Goal: Task Accomplishment & Management: Use online tool/utility

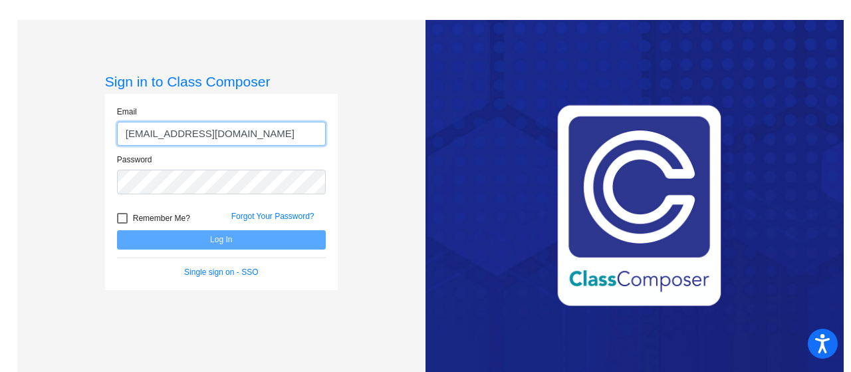
type input "[EMAIL_ADDRESS][DOMAIN_NAME]"
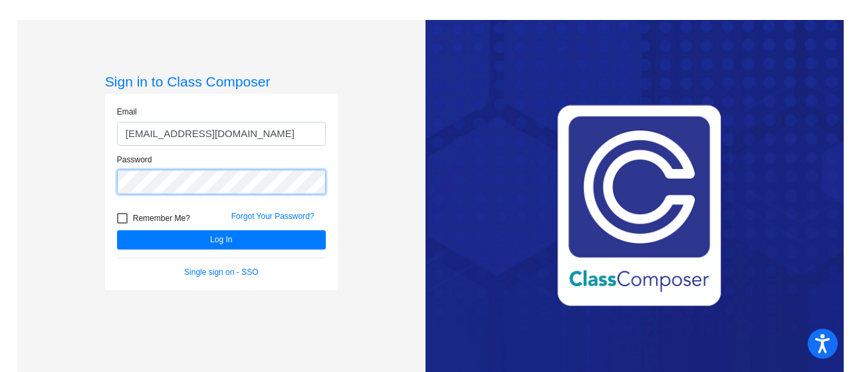
click at [117, 230] on button "Log In" at bounding box center [221, 239] width 209 height 19
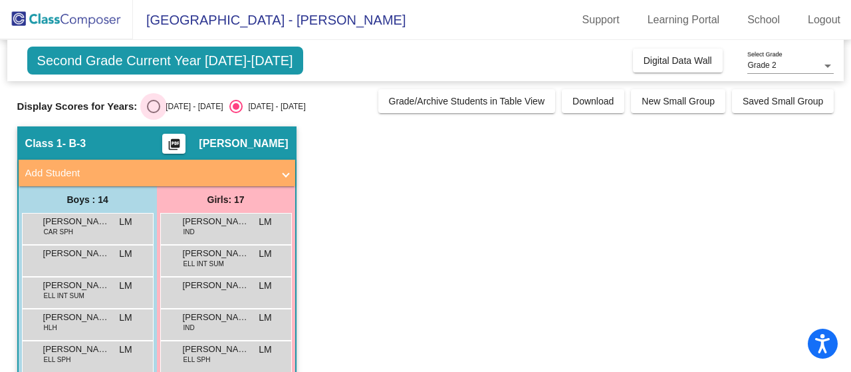
click at [157, 104] on div "Select an option" at bounding box center [153, 106] width 13 height 13
click at [154, 113] on input "[DATE] - [DATE]" at bounding box center [153, 113] width 1 height 1
radio input "true"
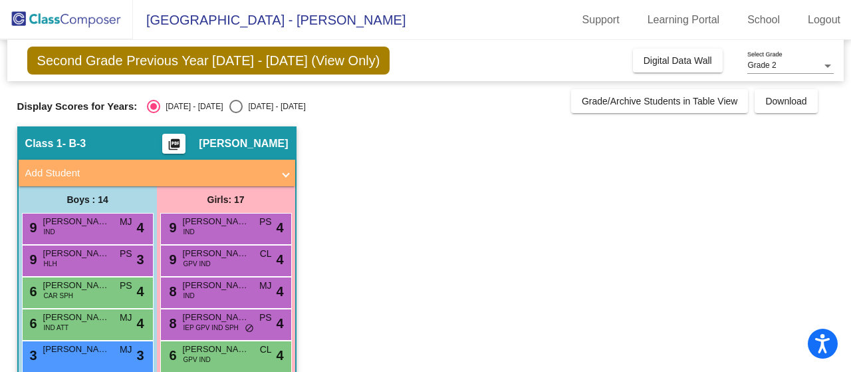
click at [262, 64] on span "Second Grade Previous Year [DATE] - [DATE] (View Only)" at bounding box center [208, 61] width 363 height 28
click at [217, 61] on span "Second Grade Previous Year [DATE] - [DATE] (View Only)" at bounding box center [208, 61] width 363 height 28
click at [243, 106] on div "[DATE] - [DATE]" at bounding box center [274, 106] width 63 height 12
click at [235, 113] on input "[DATE] - [DATE]" at bounding box center [235, 113] width 1 height 1
radio input "true"
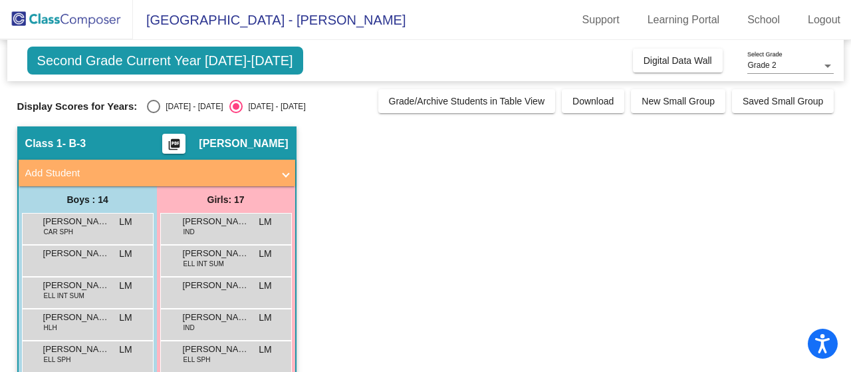
click at [158, 106] on div "Select an option" at bounding box center [153, 106] width 13 height 13
click at [154, 113] on input "[DATE] - [DATE]" at bounding box center [153, 113] width 1 height 1
radio input "true"
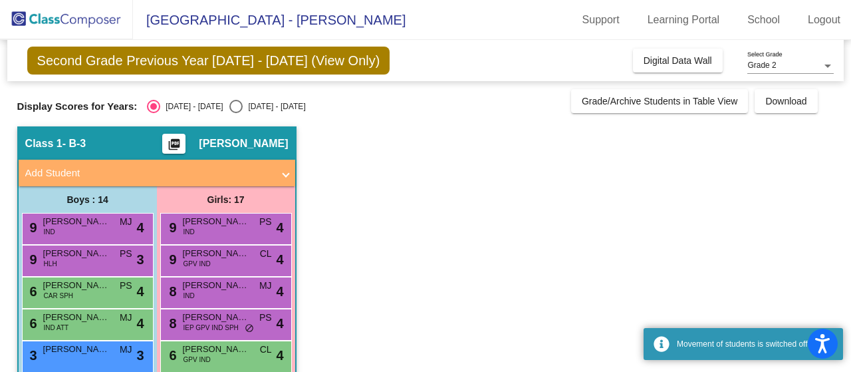
click at [243, 109] on div "[DATE] - [DATE]" at bounding box center [274, 106] width 63 height 12
click at [235, 113] on input "[DATE] - [DATE]" at bounding box center [235, 113] width 1 height 1
radio input "true"
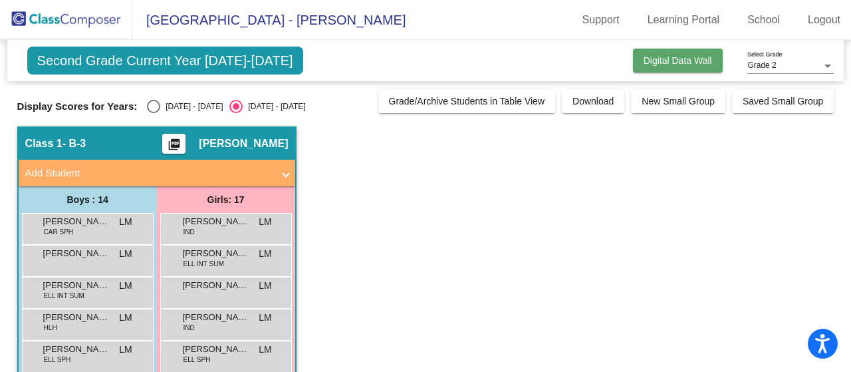
click at [662, 59] on span "Digital Data Wall" at bounding box center [678, 60] width 69 height 11
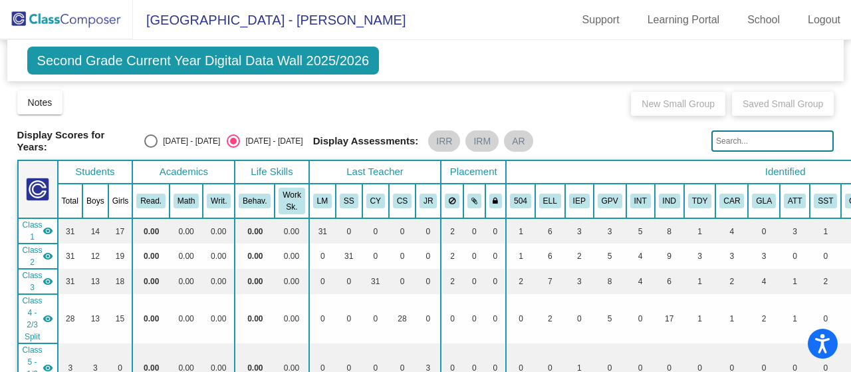
click at [154, 139] on div "Select an option" at bounding box center [150, 140] width 13 height 13
click at [151, 148] on input "[DATE] - [DATE]" at bounding box center [150, 148] width 1 height 1
radio input "true"
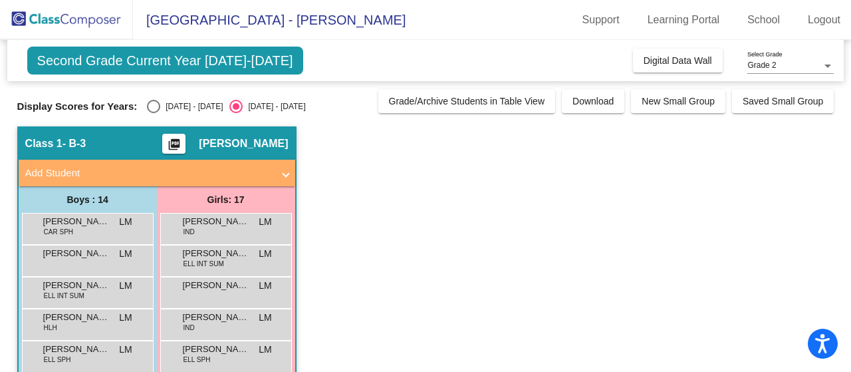
click at [186, 136] on button "picture_as_pdf" at bounding box center [173, 144] width 23 height 20
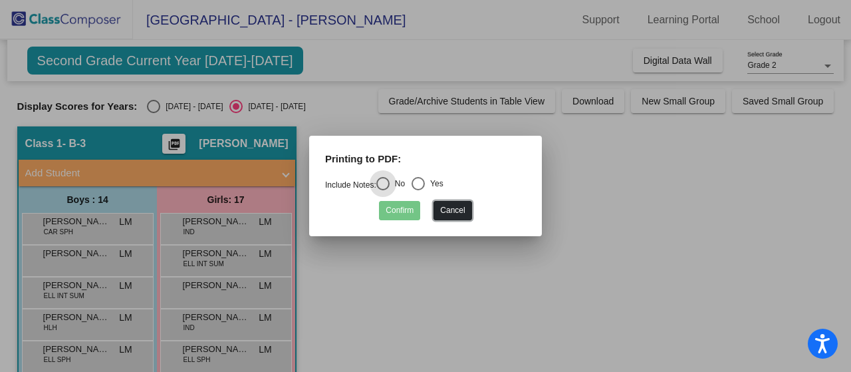
click at [451, 211] on button "Cancel" at bounding box center [453, 210] width 38 height 19
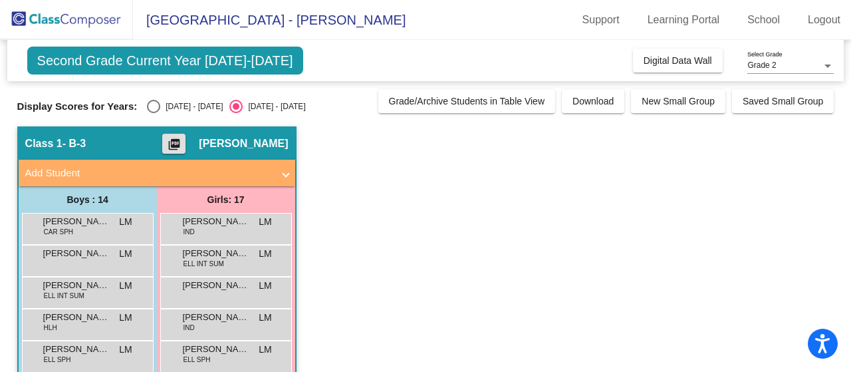
click at [153, 104] on div "Select an option" at bounding box center [153, 106] width 13 height 13
click at [153, 113] on input "[DATE] - [DATE]" at bounding box center [153, 113] width 1 height 1
radio input "true"
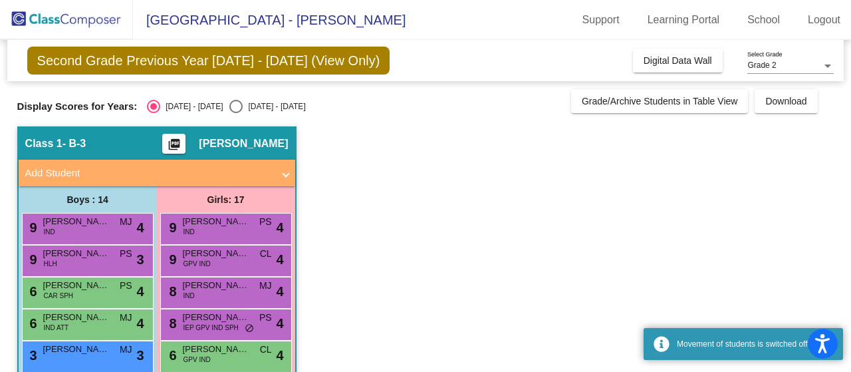
click at [161, 58] on span "Second Grade Previous Year [DATE] - [DATE] (View Only)" at bounding box center [208, 61] width 363 height 28
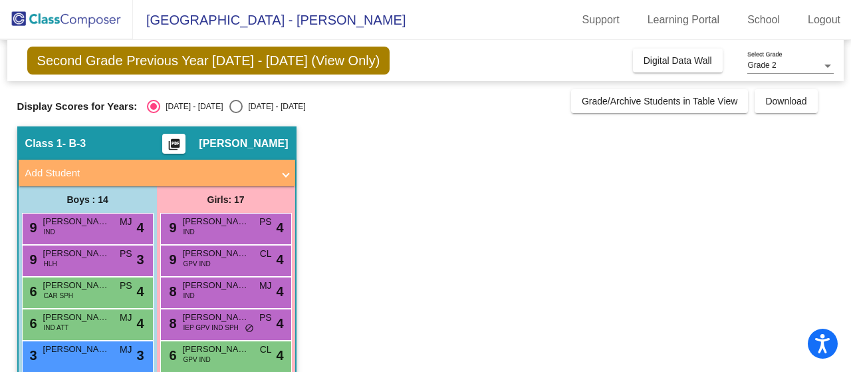
click at [329, 61] on span "Second Grade Previous Year [DATE] - [DATE] (View Only)" at bounding box center [208, 61] width 363 height 28
